Goal: Navigation & Orientation: Find specific page/section

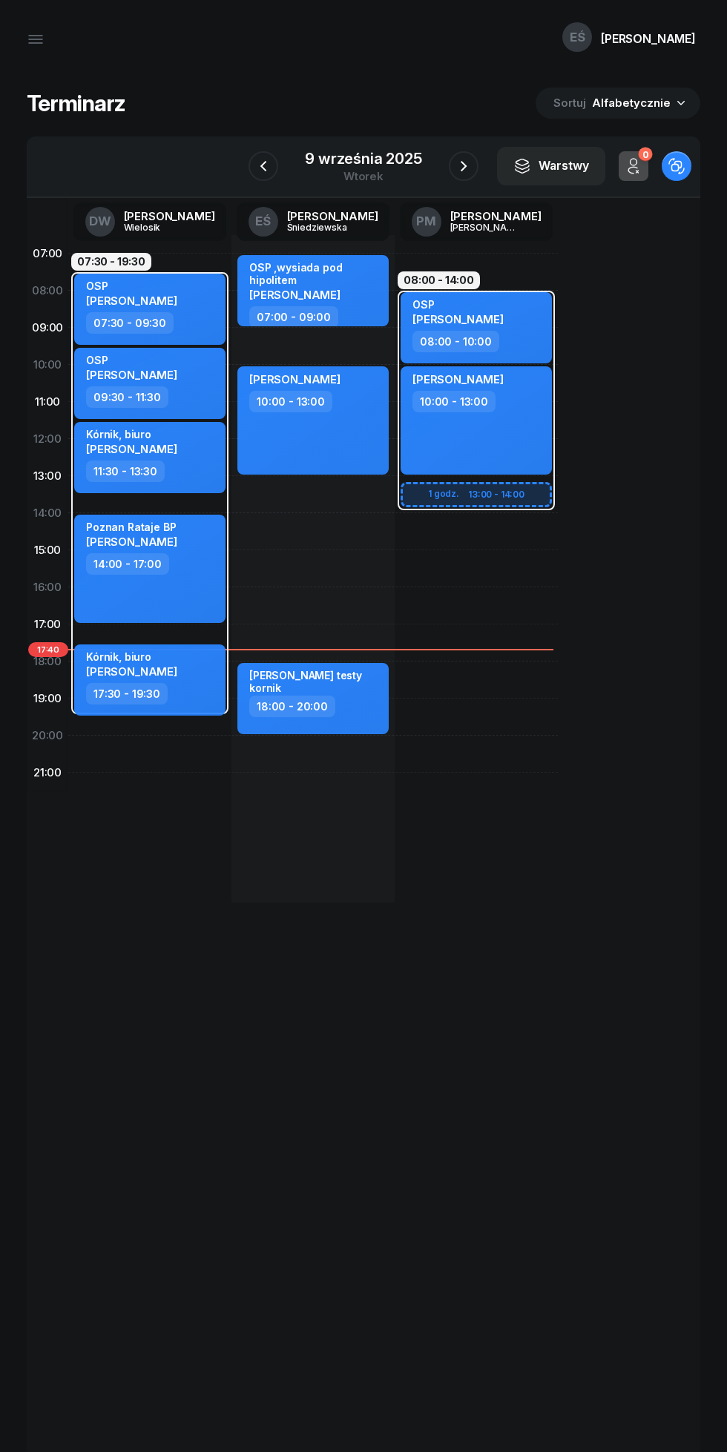
click at [467, 172] on icon "button" at bounding box center [464, 166] width 18 height 18
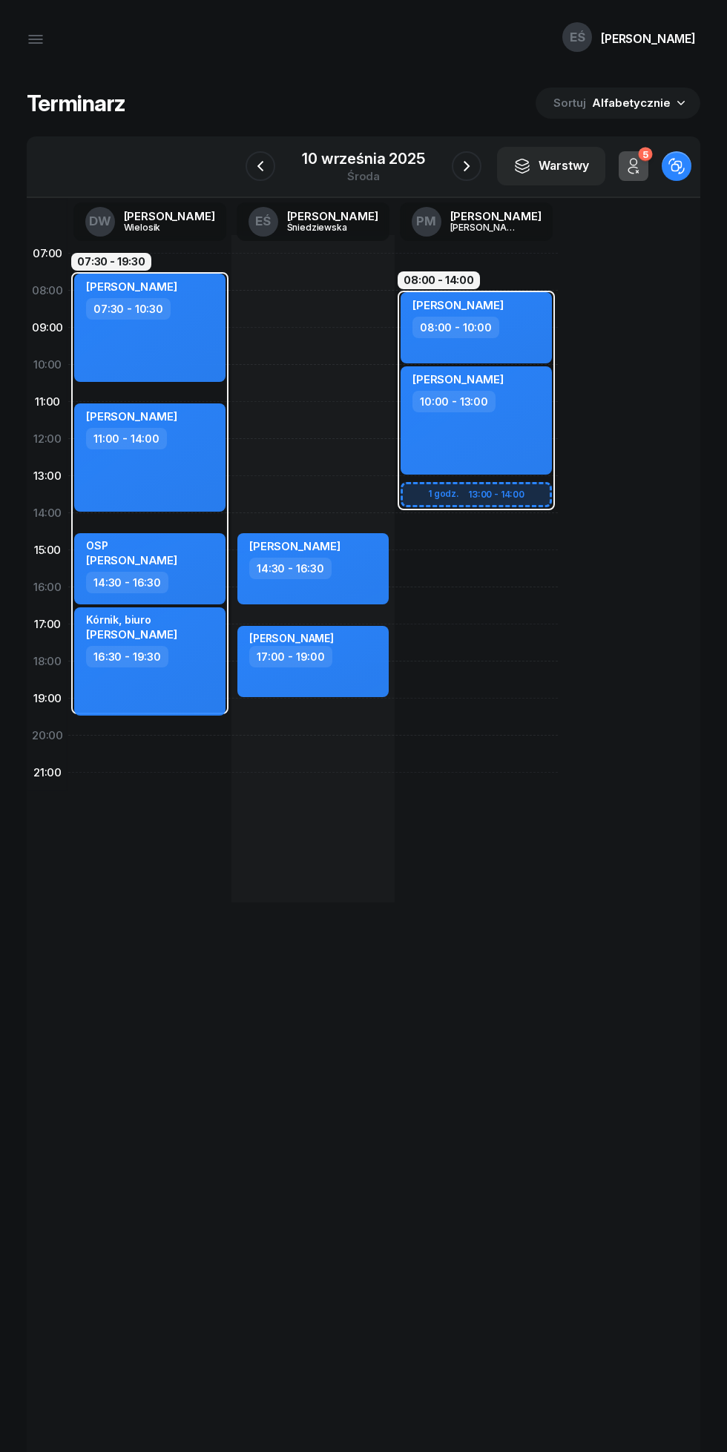
click at [461, 162] on icon "button" at bounding box center [467, 166] width 18 height 18
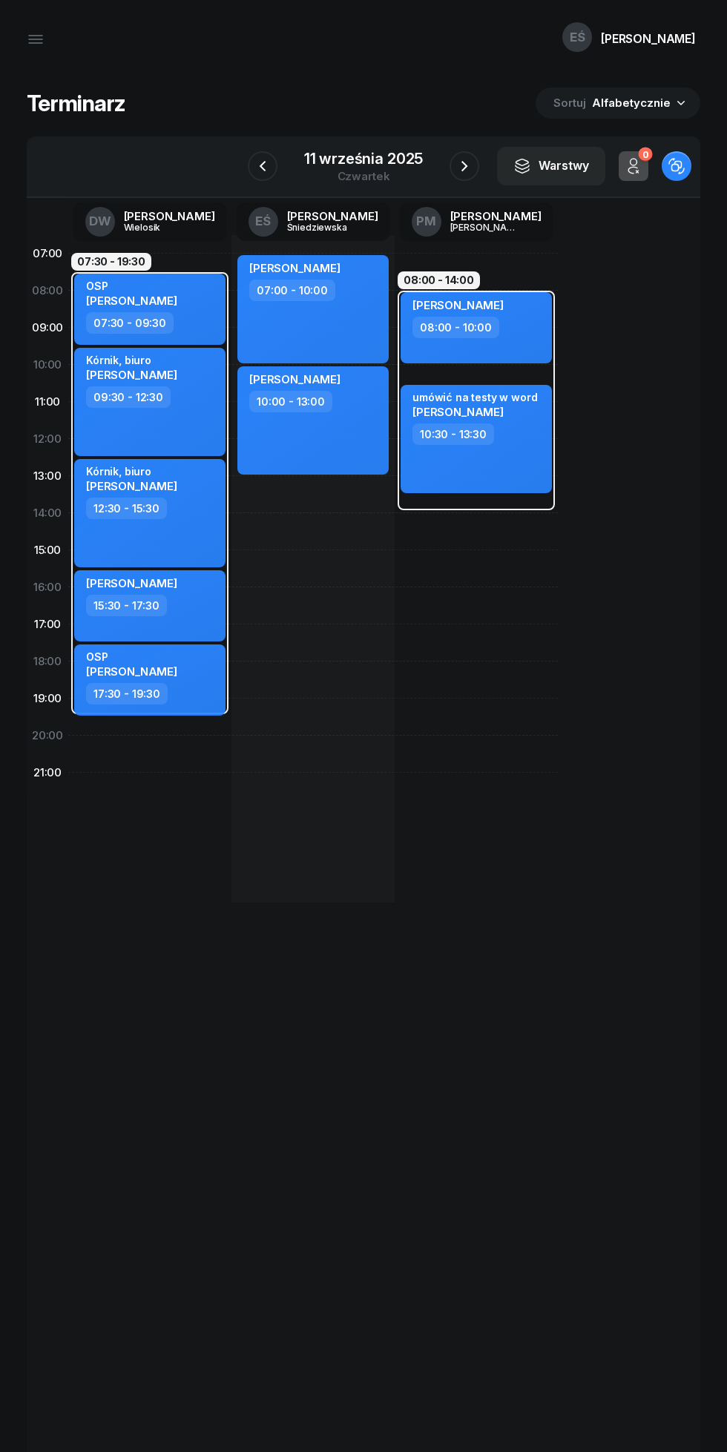
click at [464, 165] on icon "button" at bounding box center [464, 166] width 18 height 18
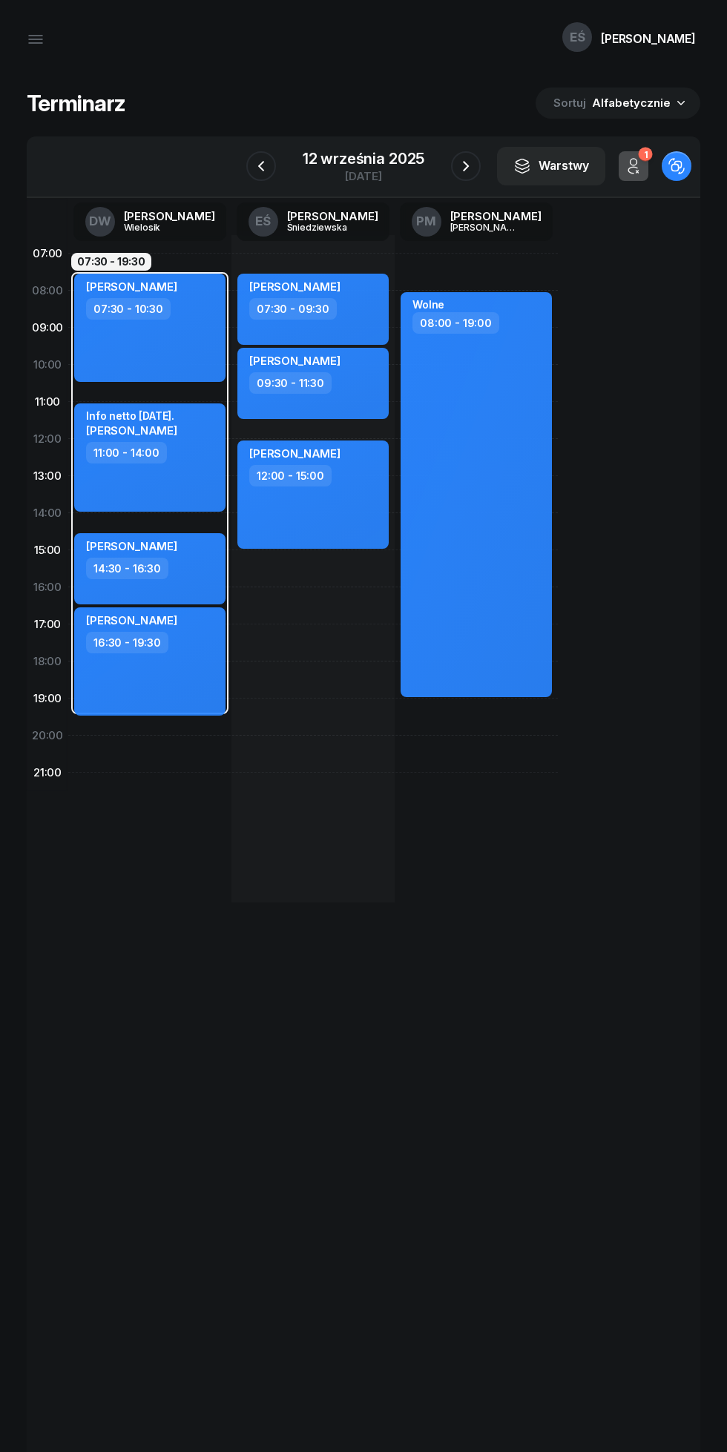
click at [261, 166] on icon "button" at bounding box center [261, 166] width 18 height 18
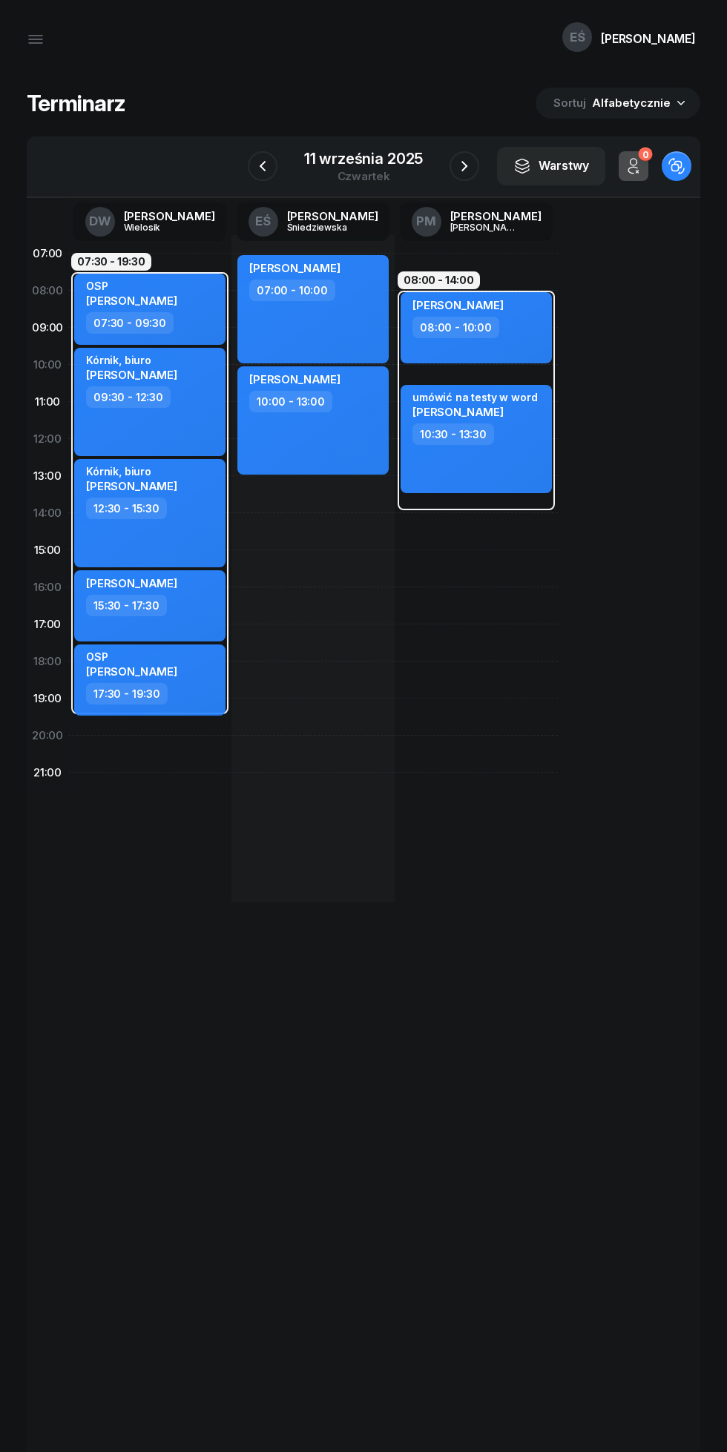
click at [464, 165] on icon "button" at bounding box center [464, 166] width 18 height 18
